Goal: Task Accomplishment & Management: Use online tool/utility

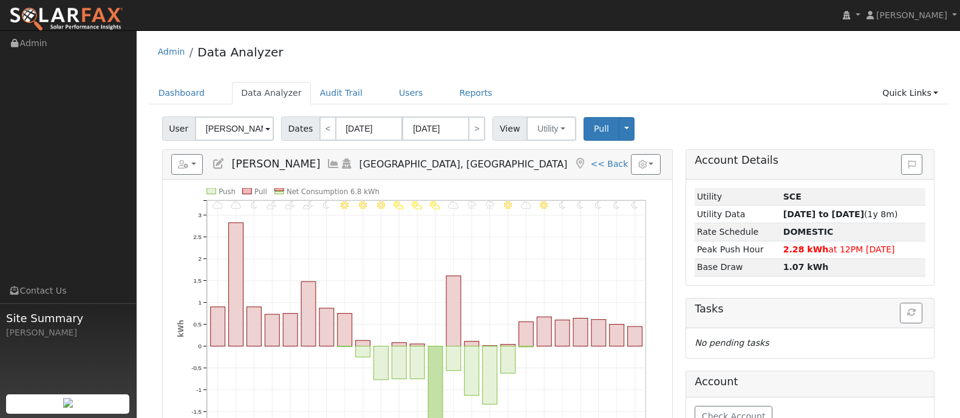
scroll to position [75, 0]
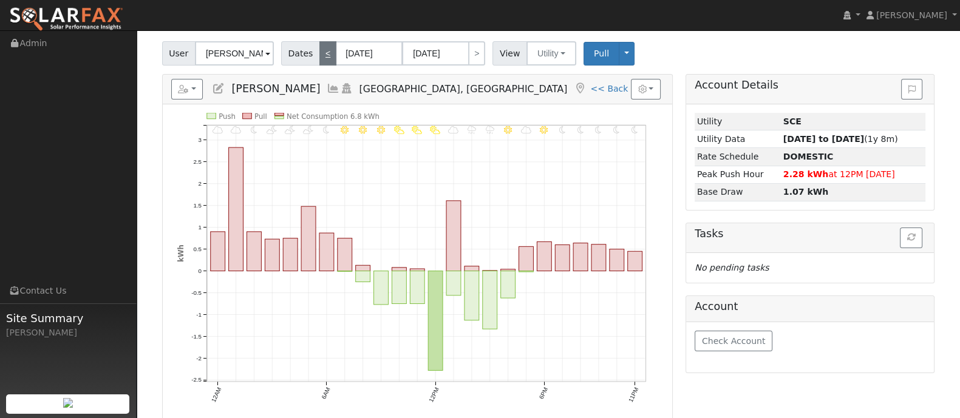
click at [319, 50] on link "<" at bounding box center [327, 53] width 17 height 24
type input "03/01/2025"
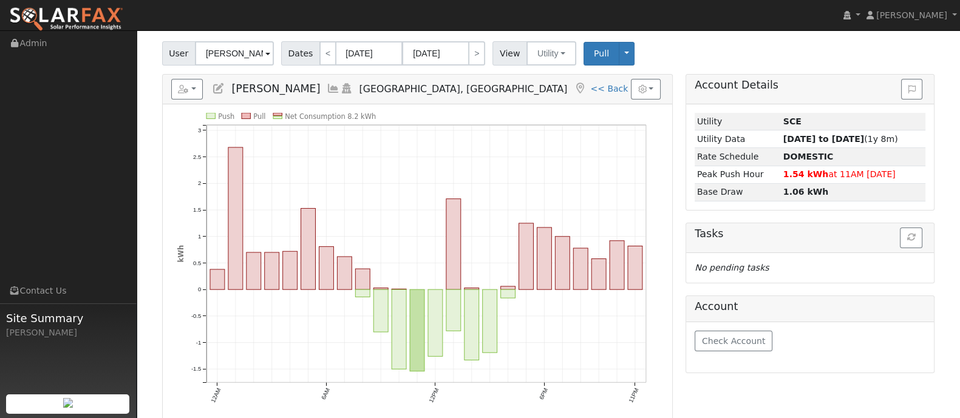
scroll to position [0, 0]
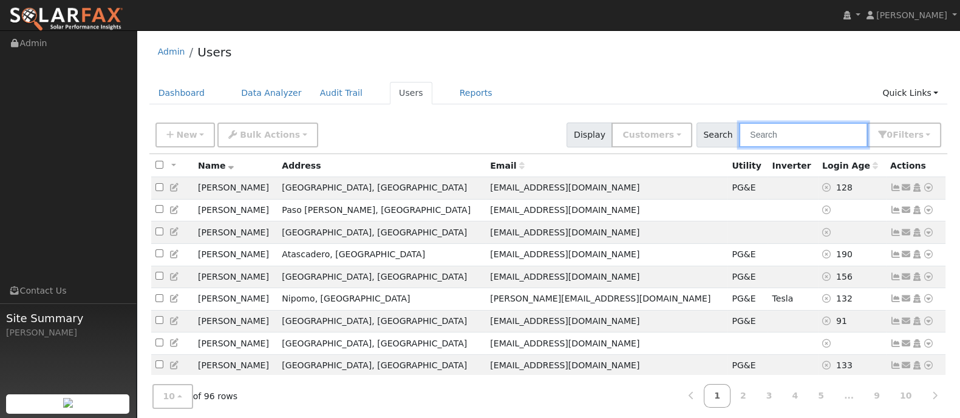
click at [846, 129] on input "text" at bounding box center [803, 135] width 129 height 25
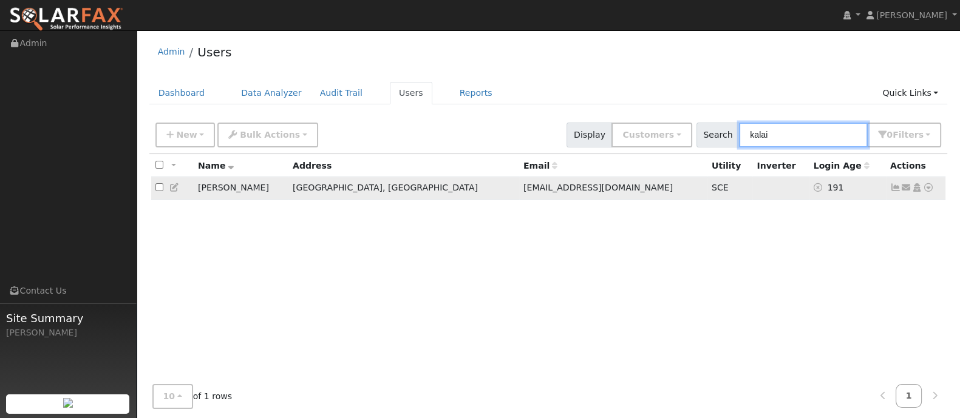
type input "kalai"
click at [707, 189] on td "SCE" at bounding box center [730, 188] width 46 height 22
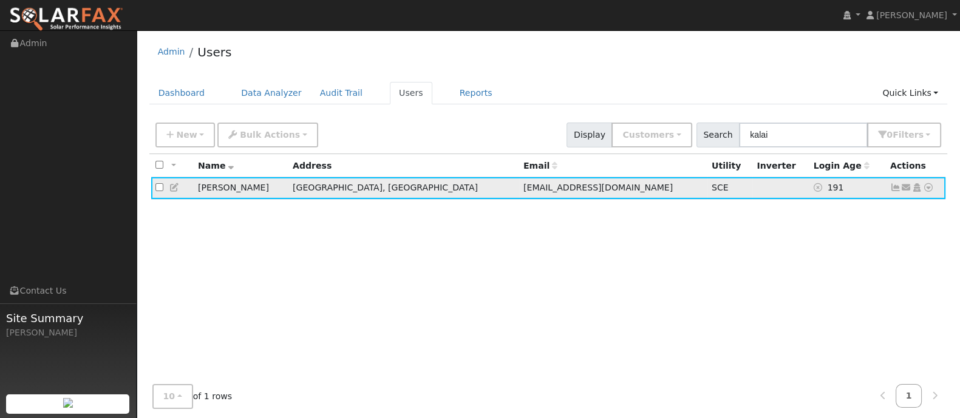
click at [926, 183] on icon at bounding box center [928, 187] width 11 height 8
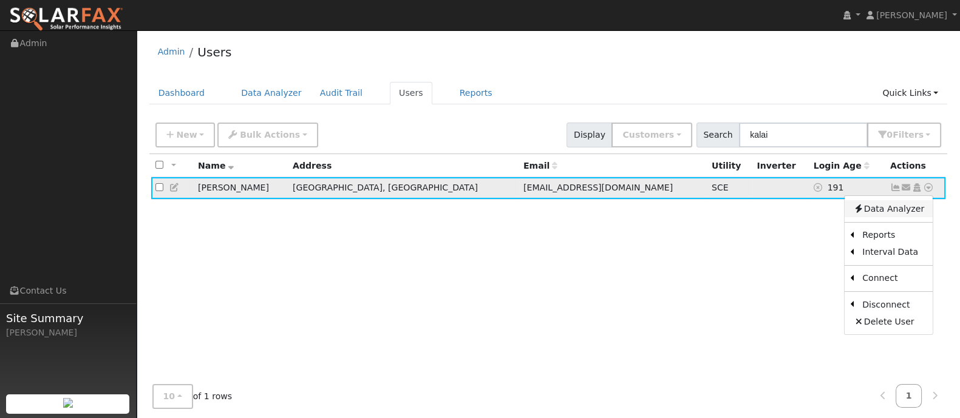
click at [898, 208] on link "Data Analyzer" at bounding box center [889, 208] width 88 height 17
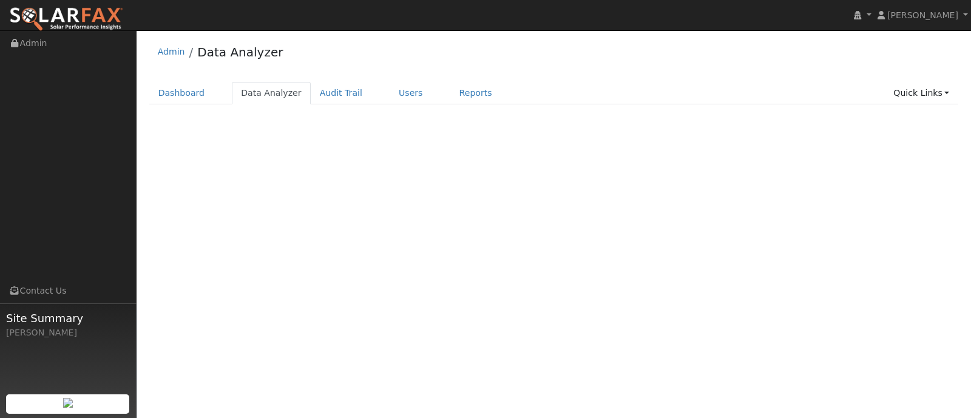
select select "8"
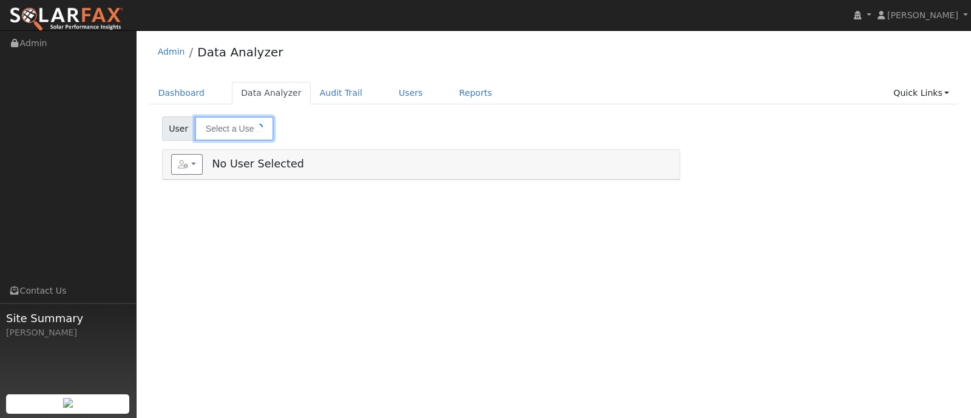
type input "[PERSON_NAME]"
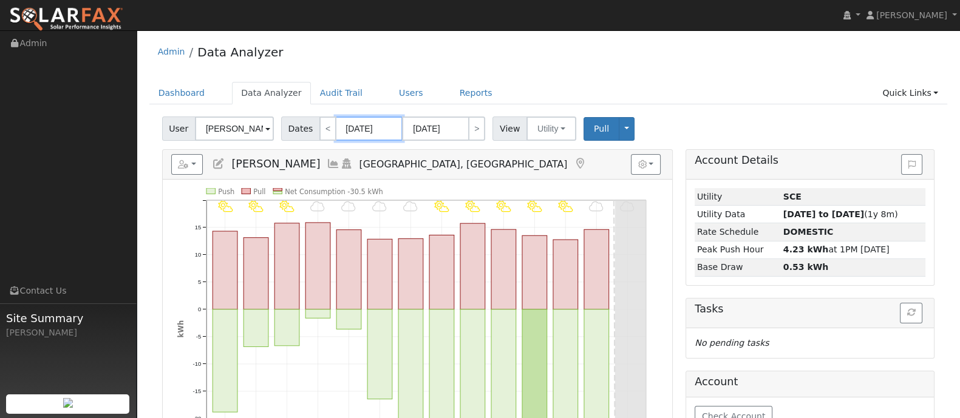
click at [367, 130] on input "[DATE]" at bounding box center [369, 129] width 67 height 24
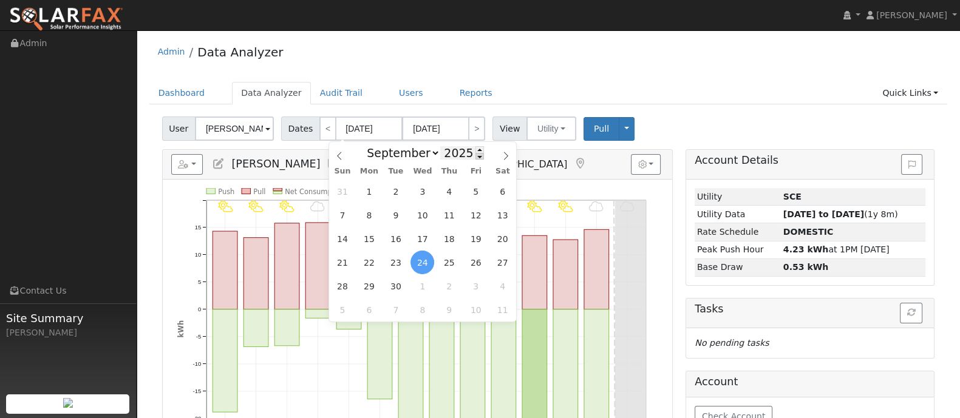
click at [475, 158] on span at bounding box center [479, 156] width 8 height 7
type input "2024"
click at [431, 152] on select "January February March April May June July August September October November De…" at bounding box center [401, 153] width 80 height 15
select select "9"
click at [370, 146] on select "January February March April May June July August September October November De…" at bounding box center [401, 153] width 80 height 15
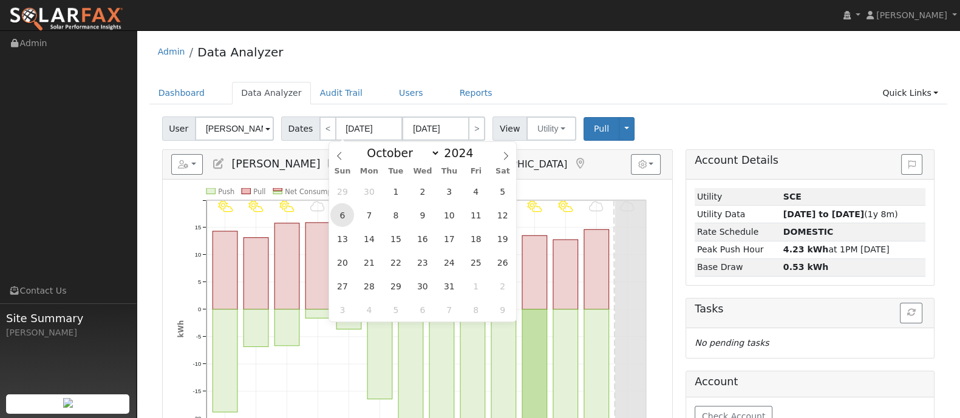
click at [345, 212] on span "6" at bounding box center [342, 215] width 24 height 24
type input "[DATE]"
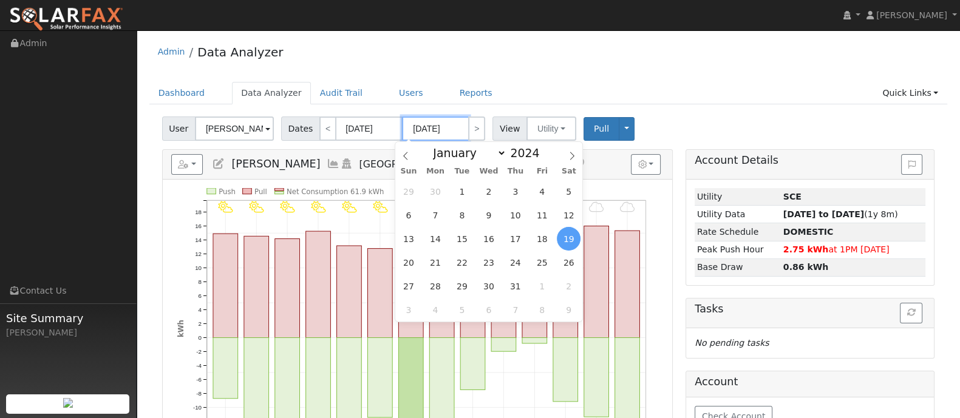
click at [444, 127] on input "[DATE]" at bounding box center [435, 129] width 67 height 24
click at [542, 157] on span at bounding box center [546, 156] width 8 height 7
click at [542, 149] on span at bounding box center [546, 149] width 8 height 7
type input "2025"
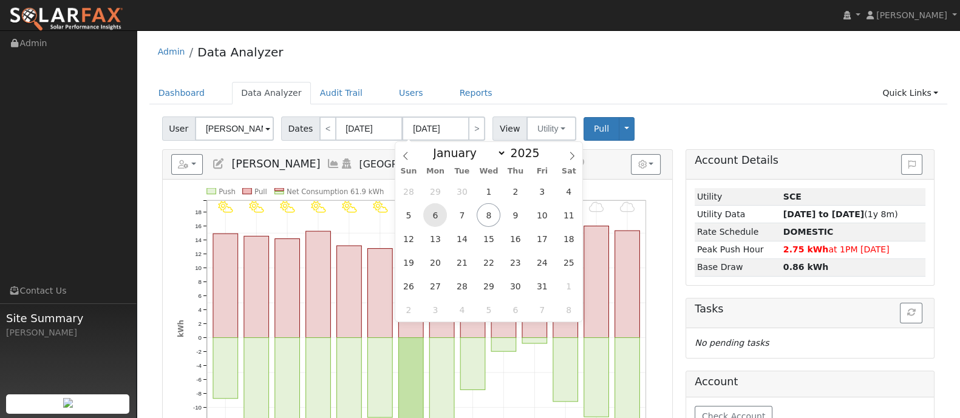
click at [435, 217] on span "6" at bounding box center [435, 215] width 24 height 24
type input "[DATE]"
